Goal: Task Accomplishment & Management: Manage account settings

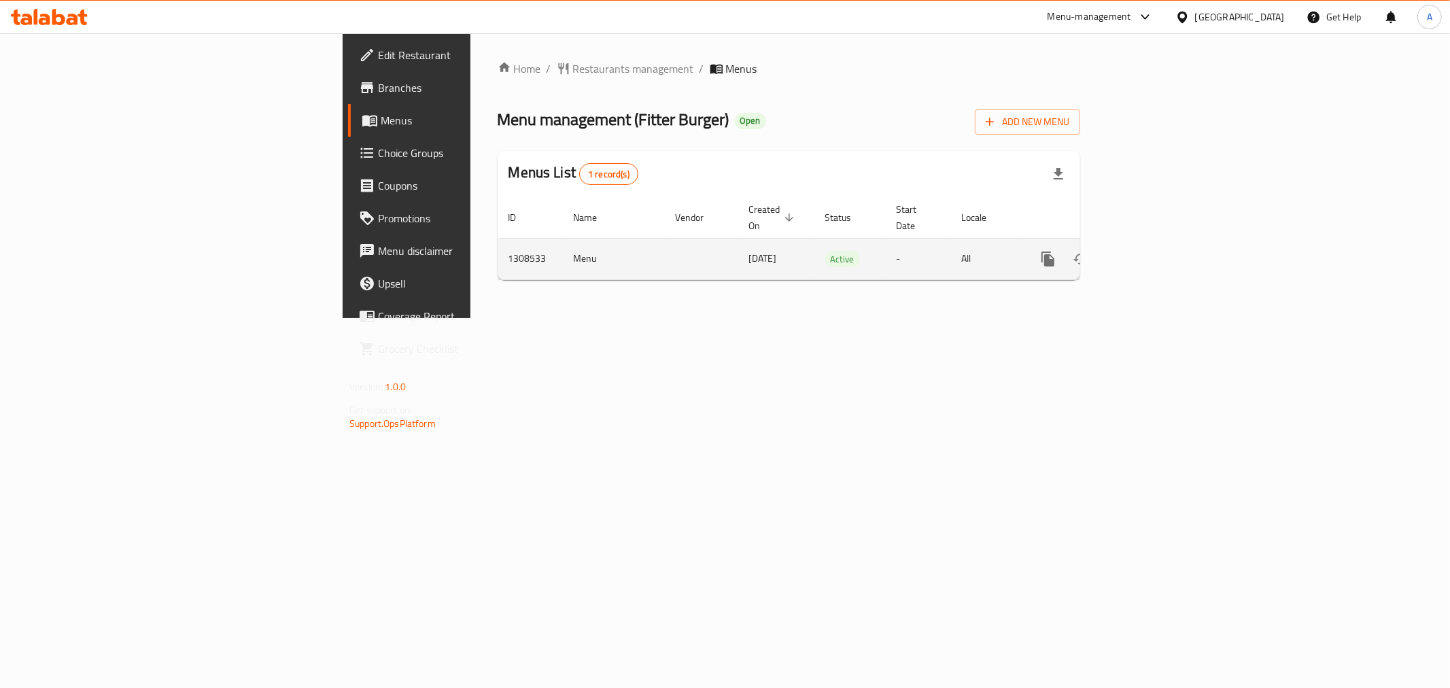
click at [1154, 251] on icon "enhanced table" at bounding box center [1146, 259] width 16 height 16
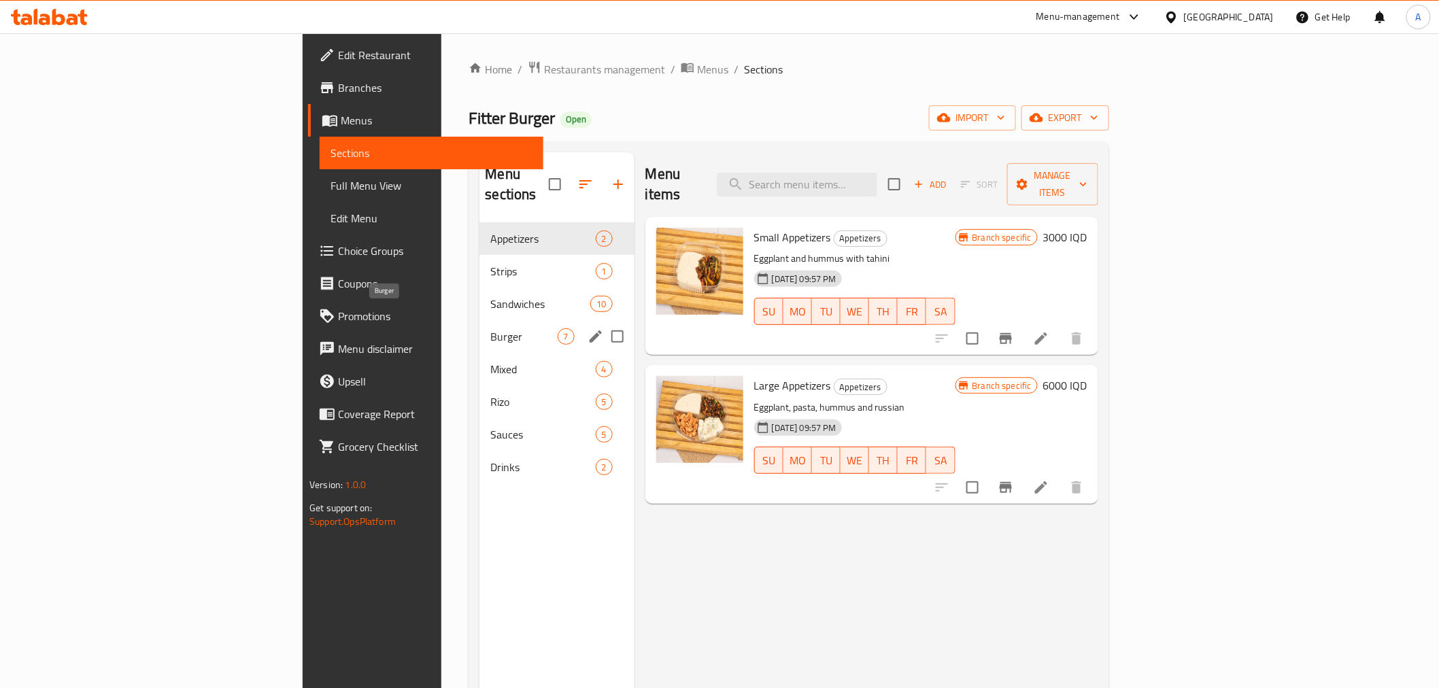
click at [490, 328] on span "Burger" at bounding box center [523, 336] width 67 height 16
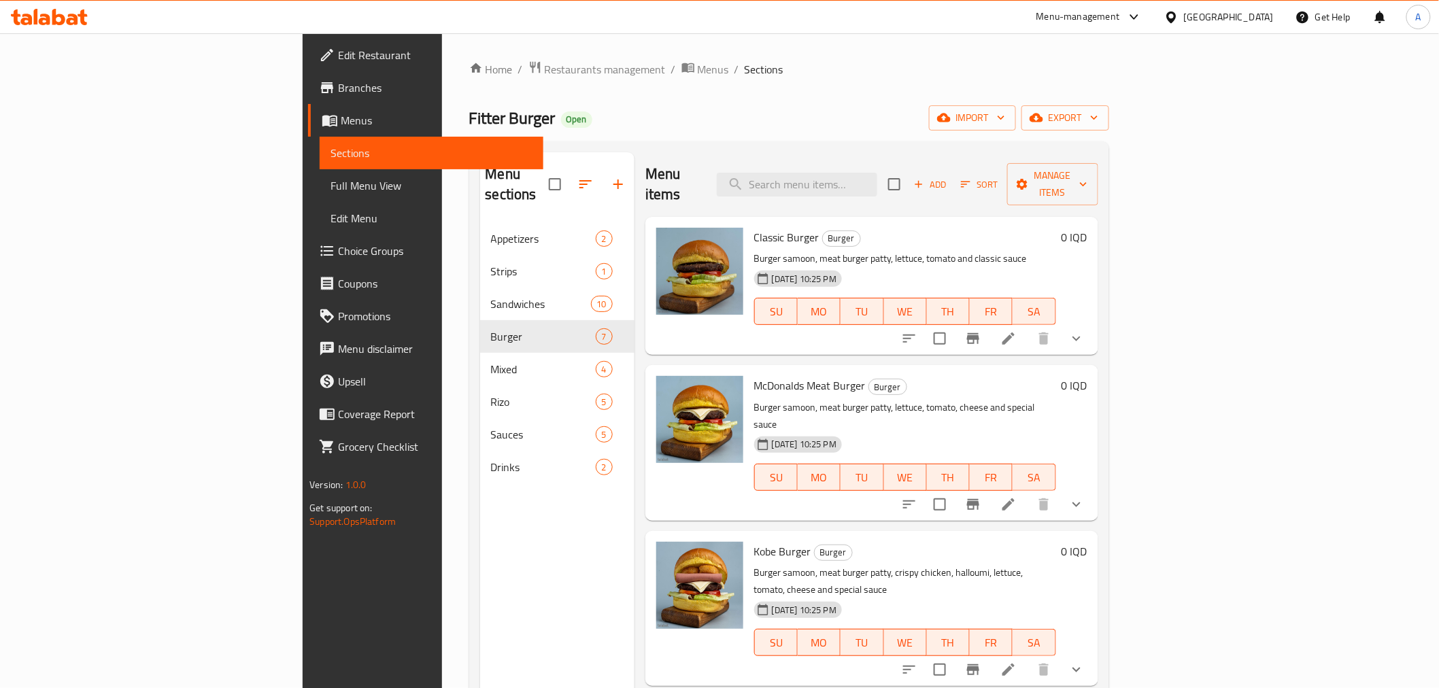
click at [1084, 330] on icon "show more" at bounding box center [1076, 338] width 16 height 16
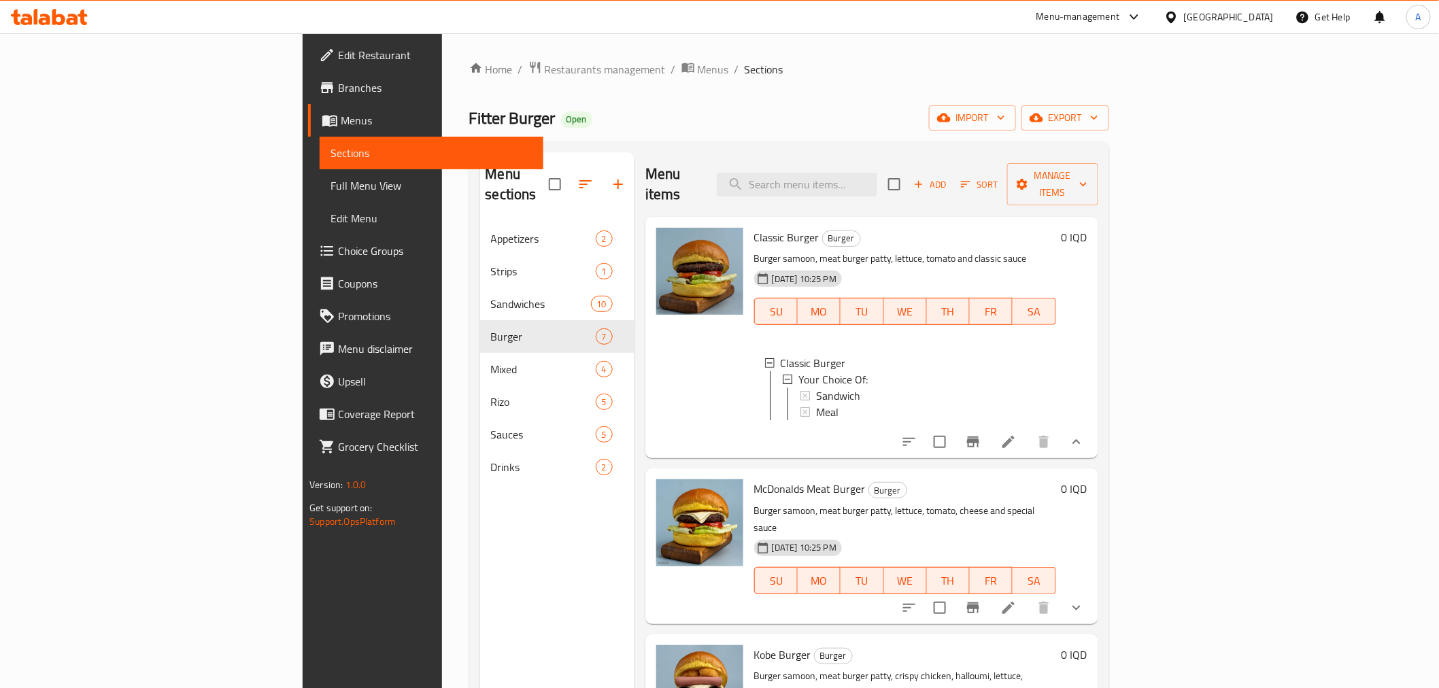
click at [1016, 434] on icon at bounding box center [1008, 442] width 16 height 16
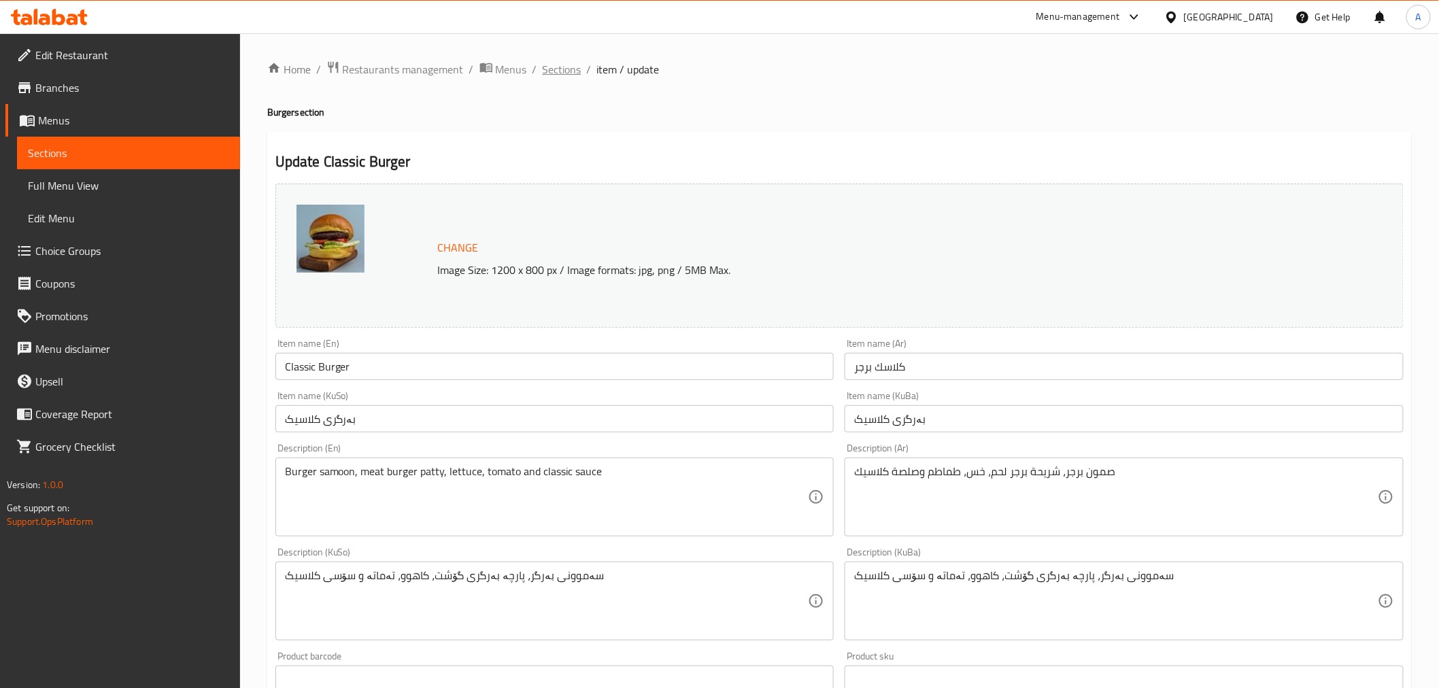
click at [563, 68] on span "Sections" at bounding box center [562, 69] width 39 height 16
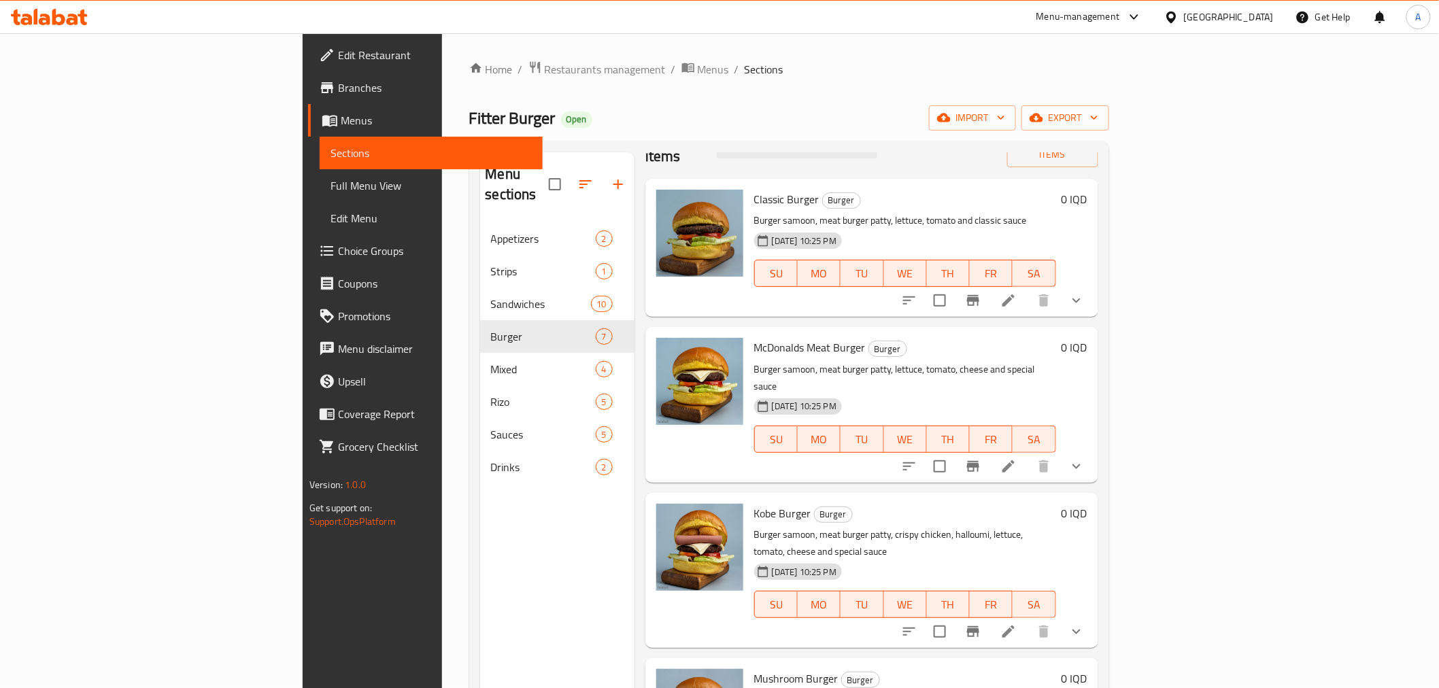
scroll to position [75, 0]
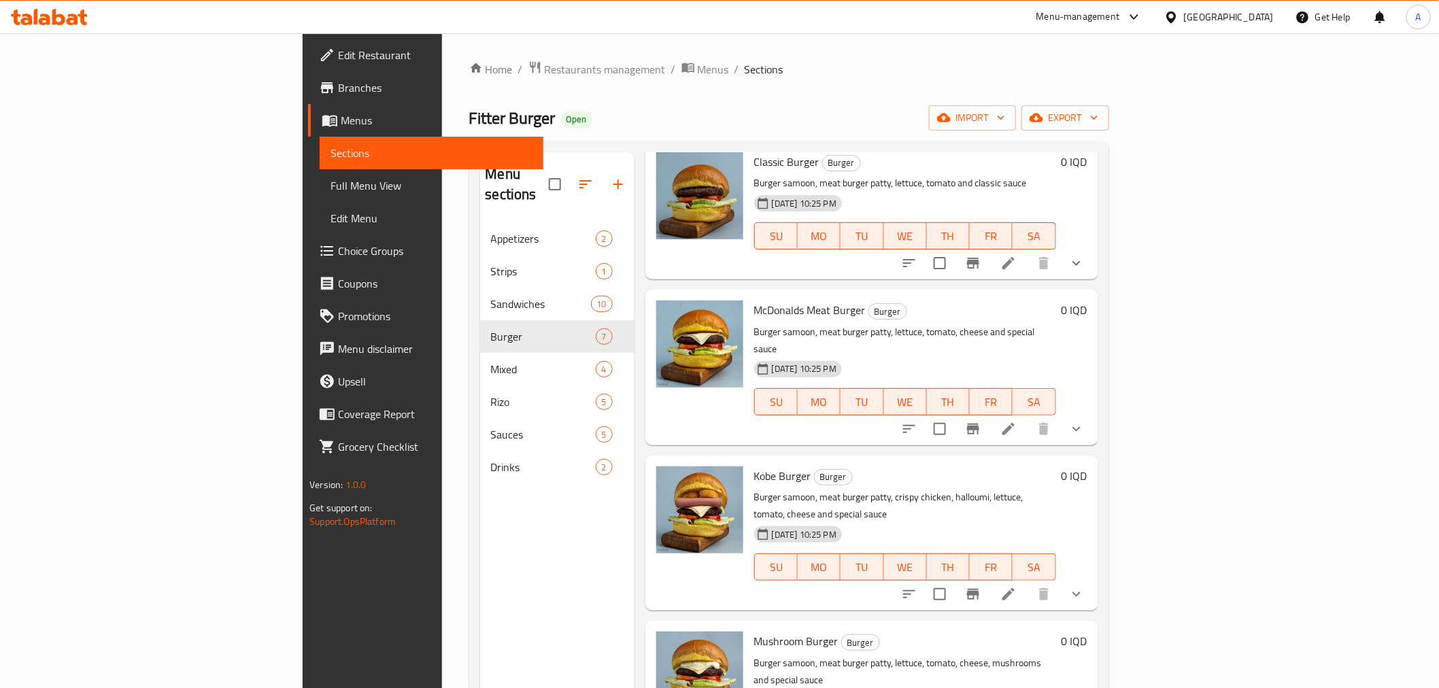
click at [469, 133] on span "Fitter Burger" at bounding box center [512, 118] width 86 height 31
drag, startPoint x: 305, startPoint y: 133, endPoint x: 307, endPoint y: 120, distance: 13.9
click at [469, 120] on span "Fitter Burger" at bounding box center [512, 118] width 86 height 31
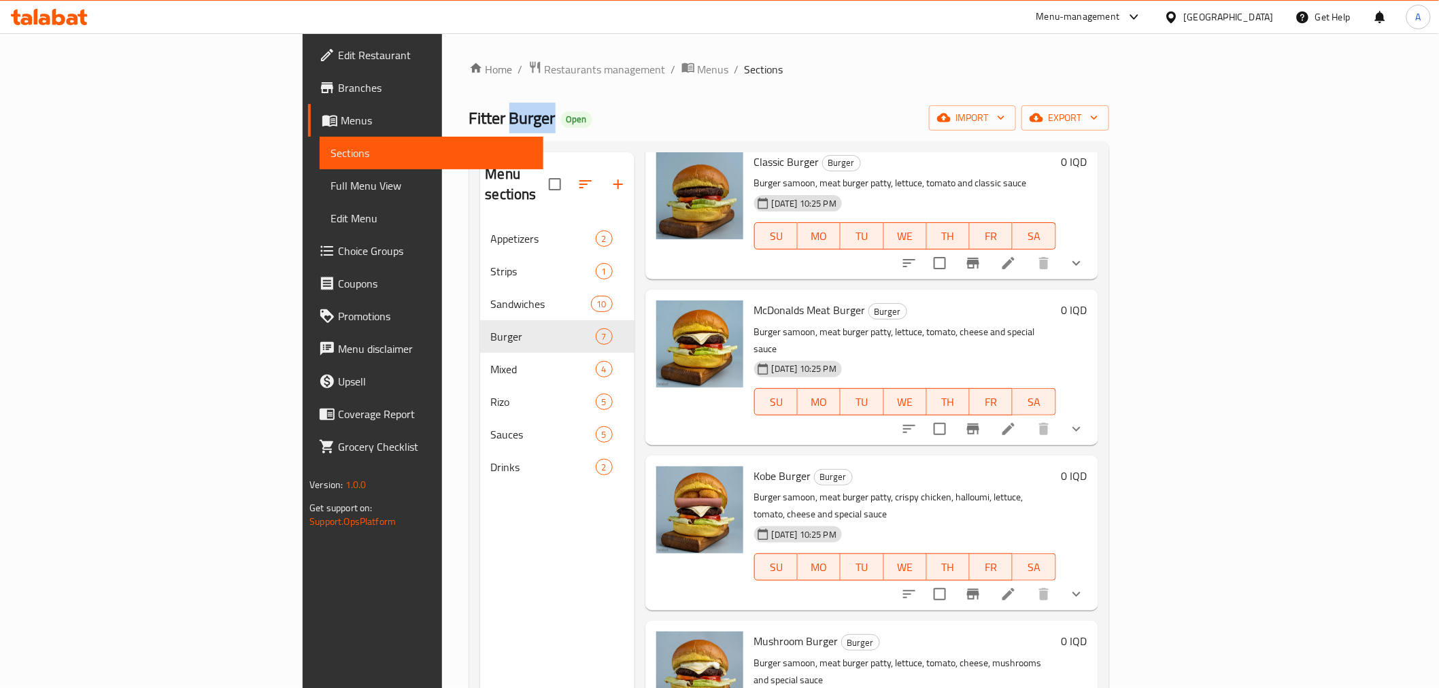
click at [469, 120] on span "Fitter Burger" at bounding box center [512, 118] width 86 height 31
copy span "Fitter Burger"
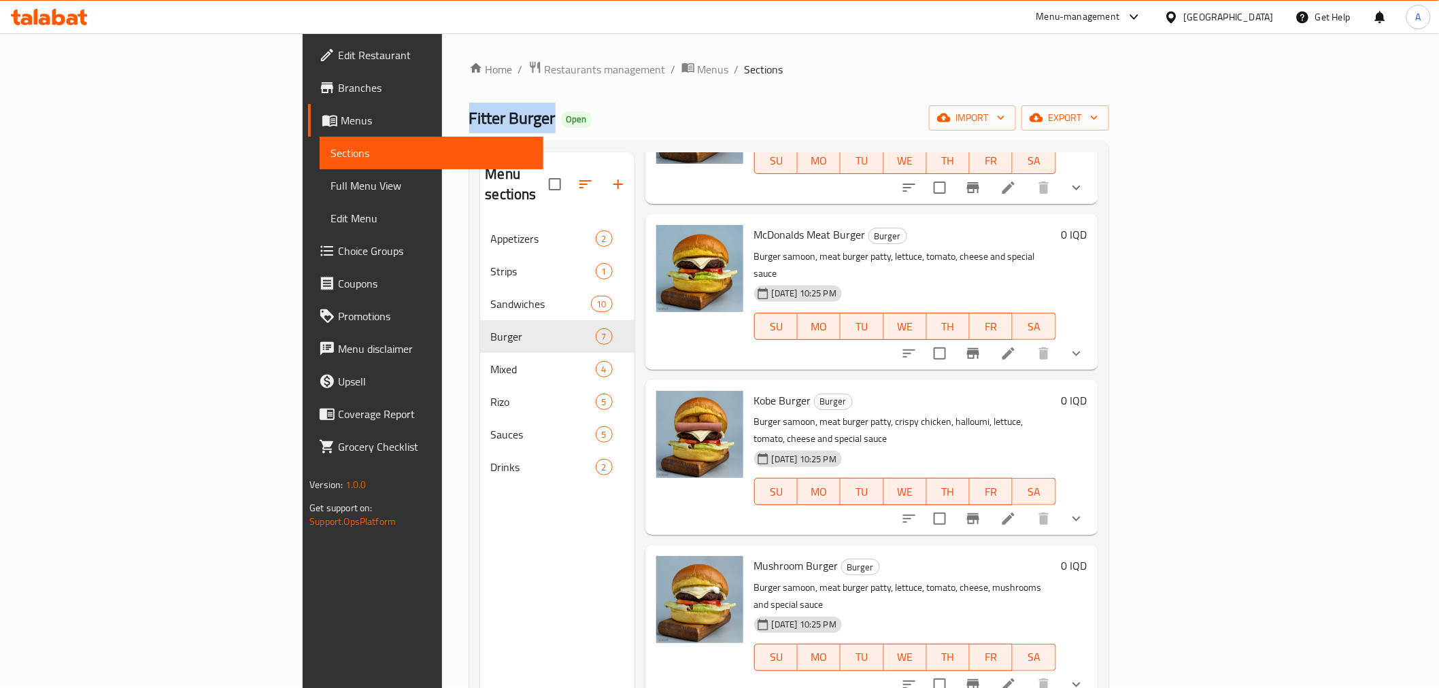
click at [1027, 507] on li at bounding box center [1008, 519] width 38 height 24
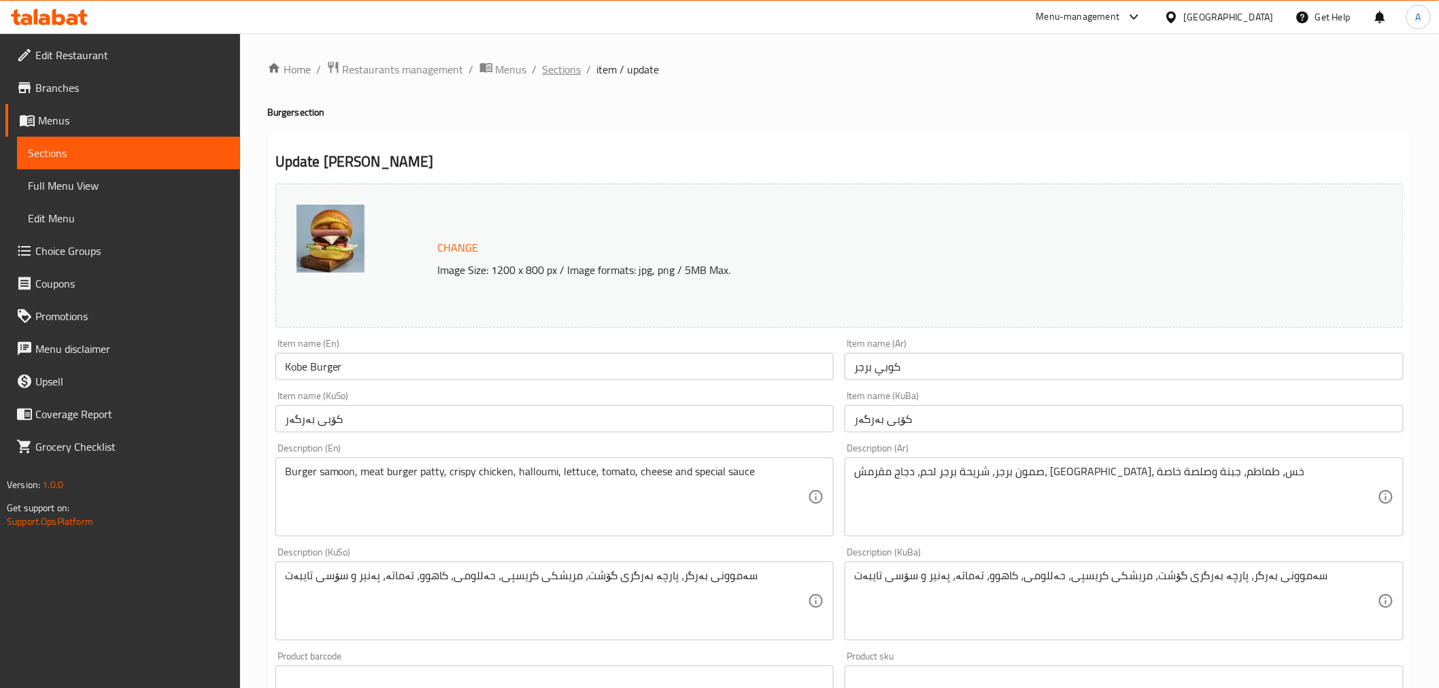
click at [549, 71] on span "Sections" at bounding box center [562, 69] width 39 height 16
